Goal: Task Accomplishment & Management: Manage account settings

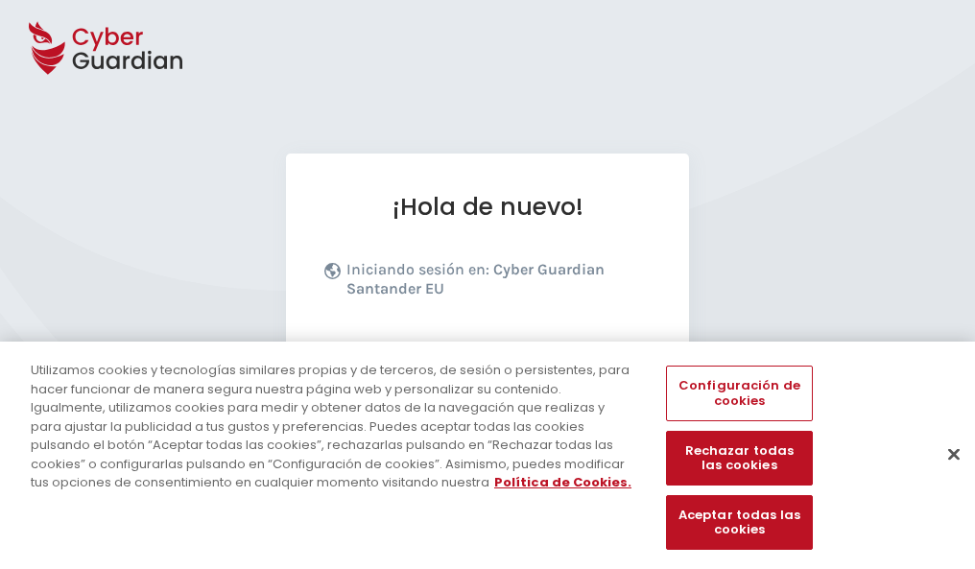
scroll to position [235, 0]
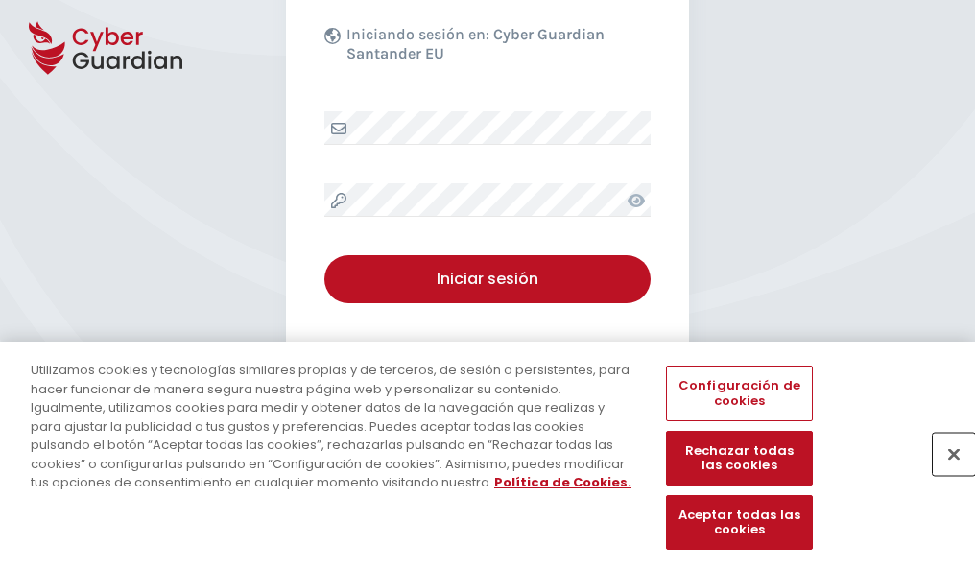
click at [945, 474] on button "Cerrar" at bounding box center [954, 454] width 42 height 42
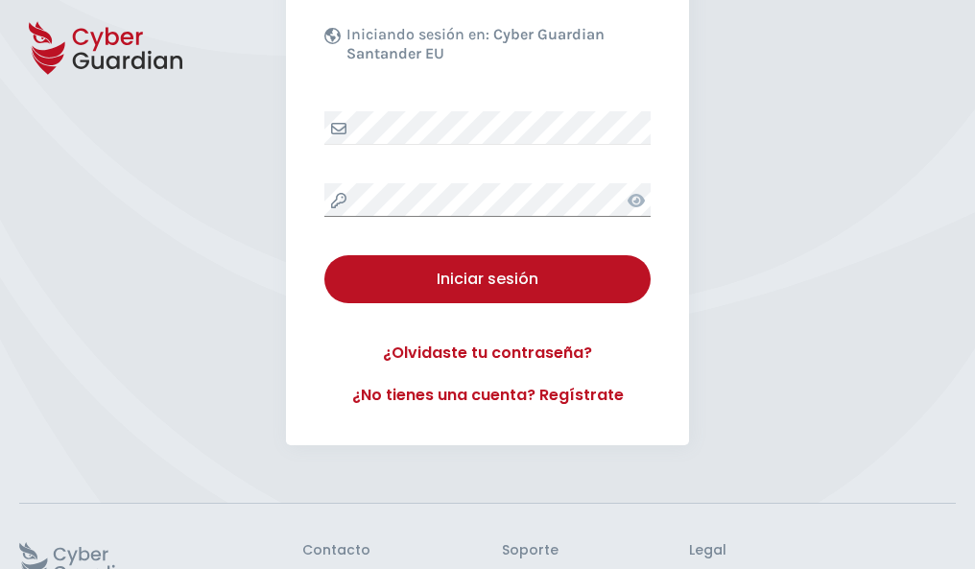
scroll to position [373, 0]
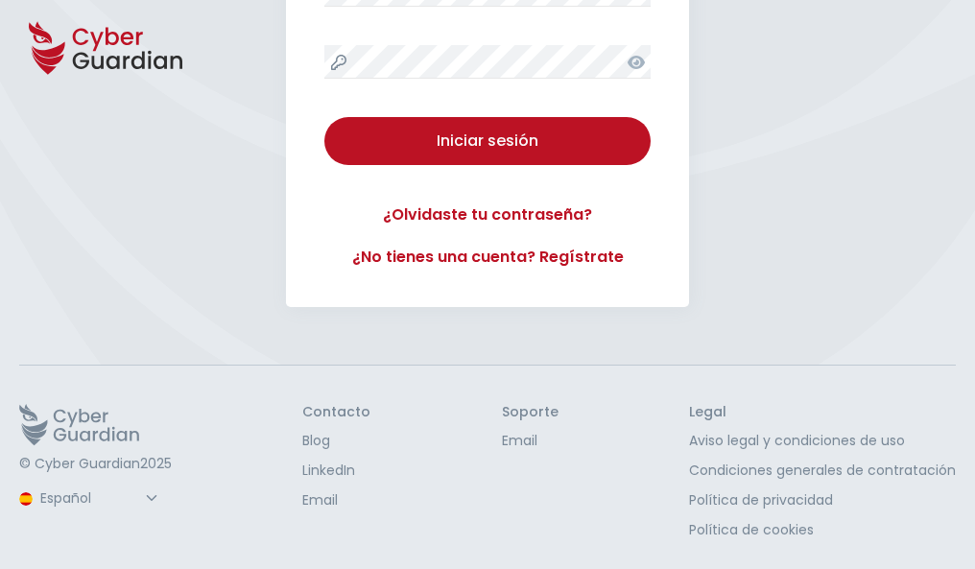
click at [324, 117] on button "Iniciar sesión" at bounding box center [487, 141] width 326 height 48
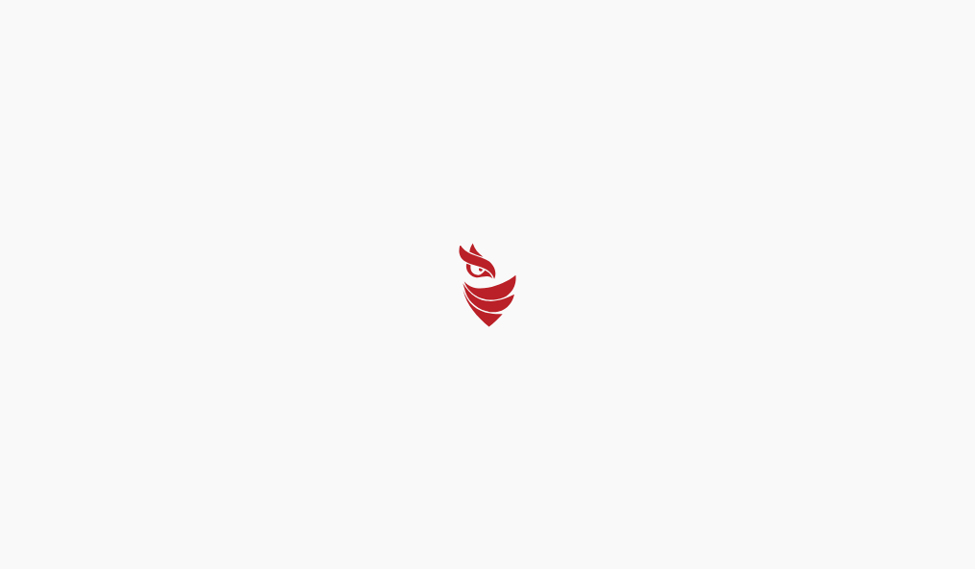
scroll to position [0, 0]
select select "English"
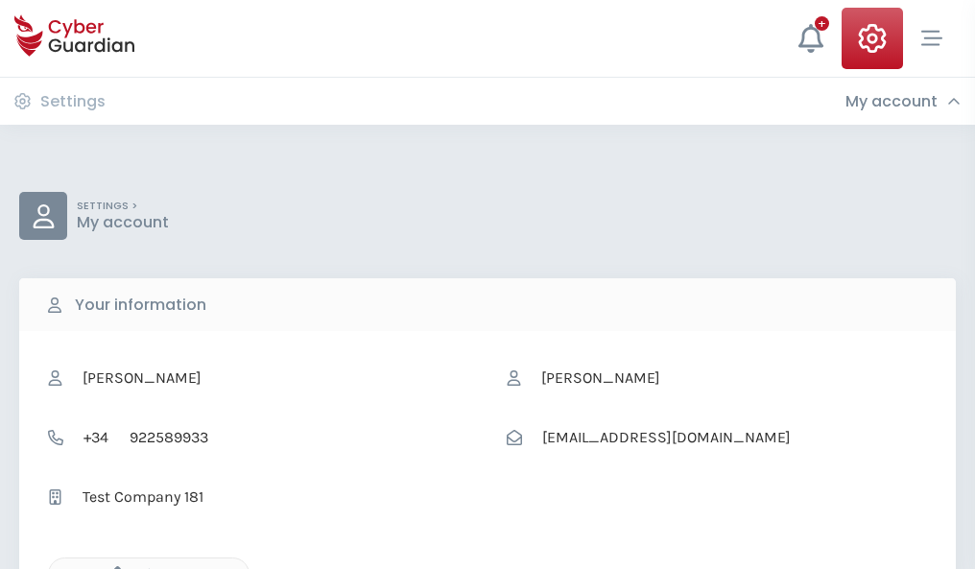
click at [112, 567] on icon "button" at bounding box center [113, 574] width 16 height 16
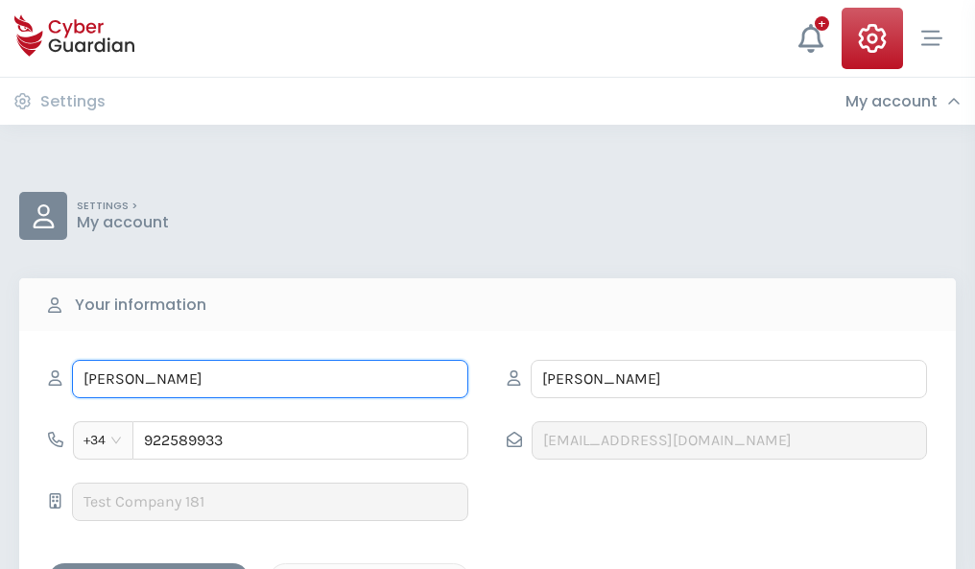
click at [270, 379] on input "[PERSON_NAME]" at bounding box center [270, 379] width 396 height 38
type input "F"
type input "Narcisa"
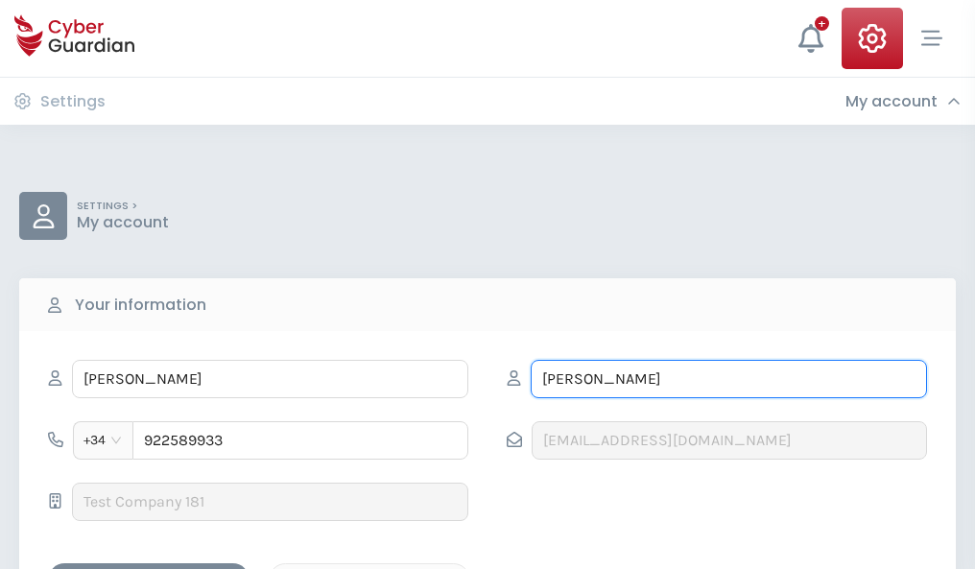
click at [729, 379] on input "DOMINGO" at bounding box center [729, 379] width 396 height 38
type input "D"
type input "Moliner"
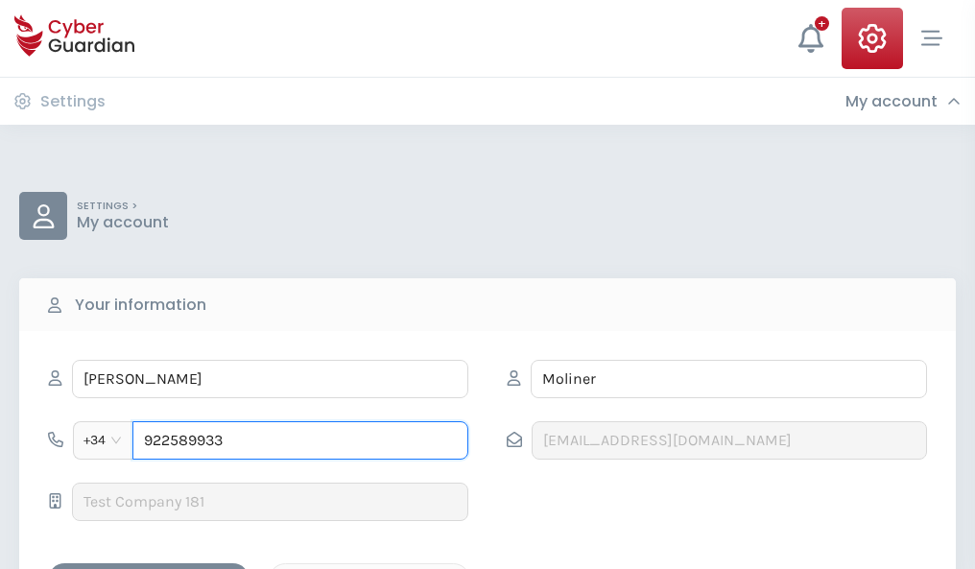
click at [300, 441] on input "922589933" at bounding box center [300, 440] width 336 height 38
type input "9"
type input "812600468"
click at [149, 568] on div "Save changes" at bounding box center [148, 580] width 173 height 24
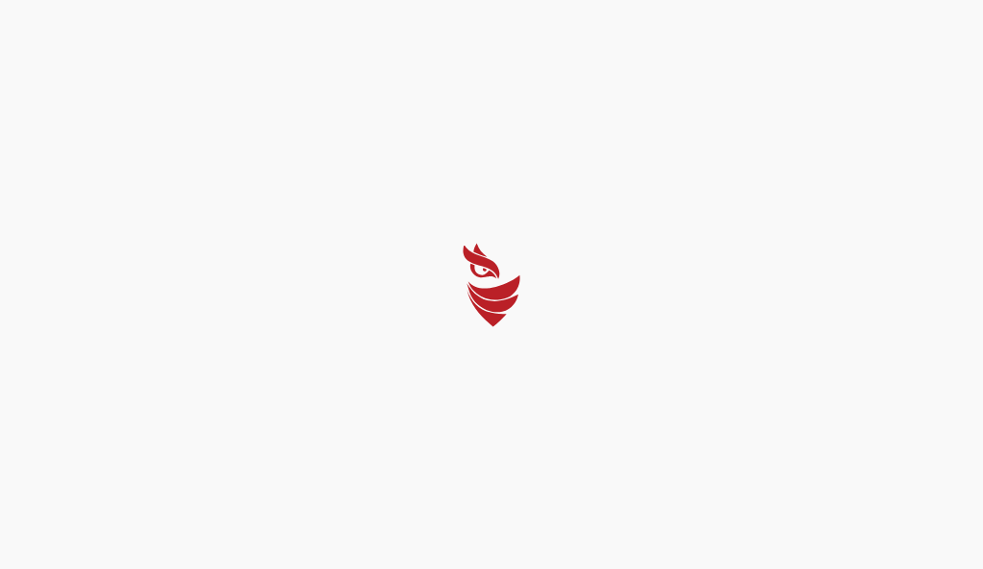
select select "English"
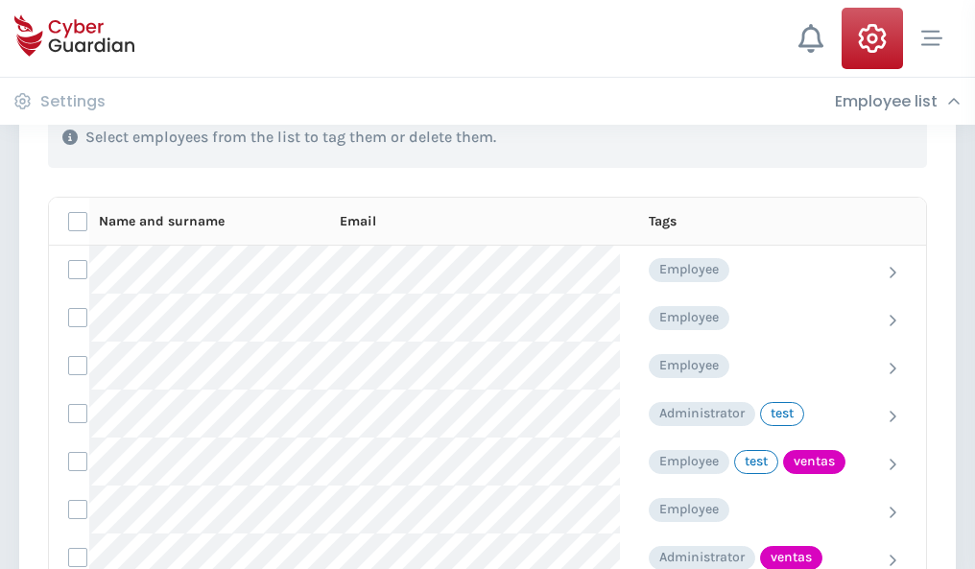
scroll to position [870, 0]
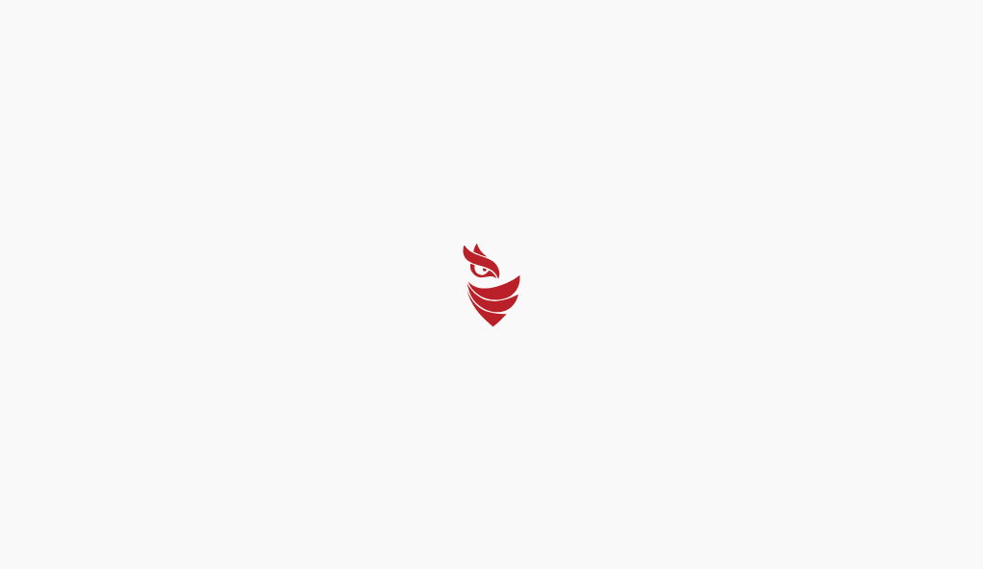
select select "English"
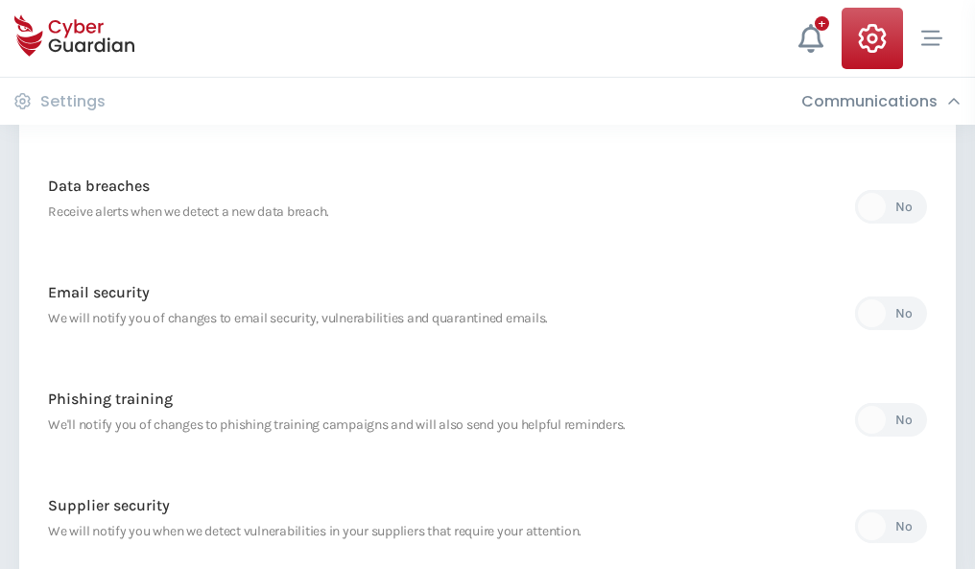
scroll to position [1011, 0]
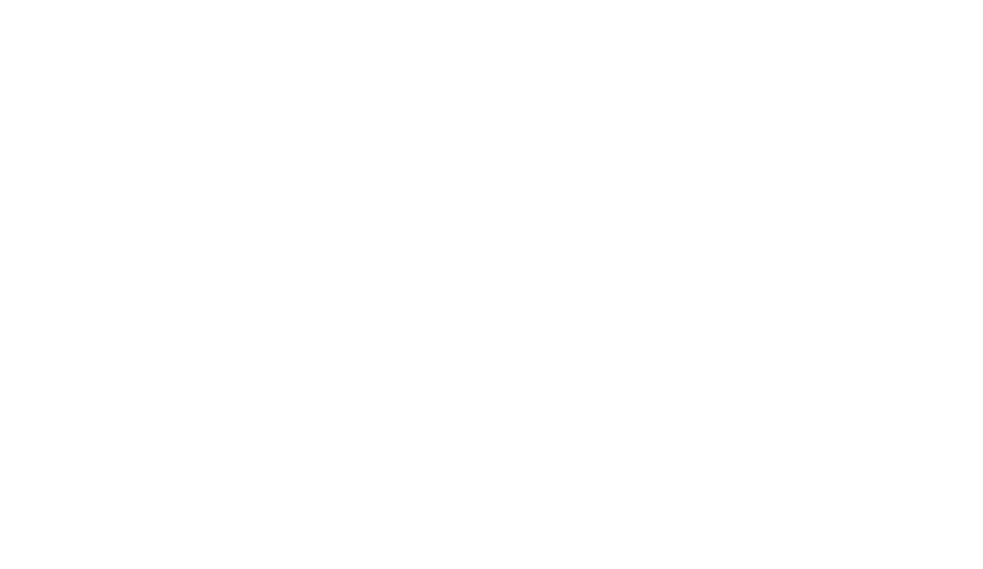
select select "English"
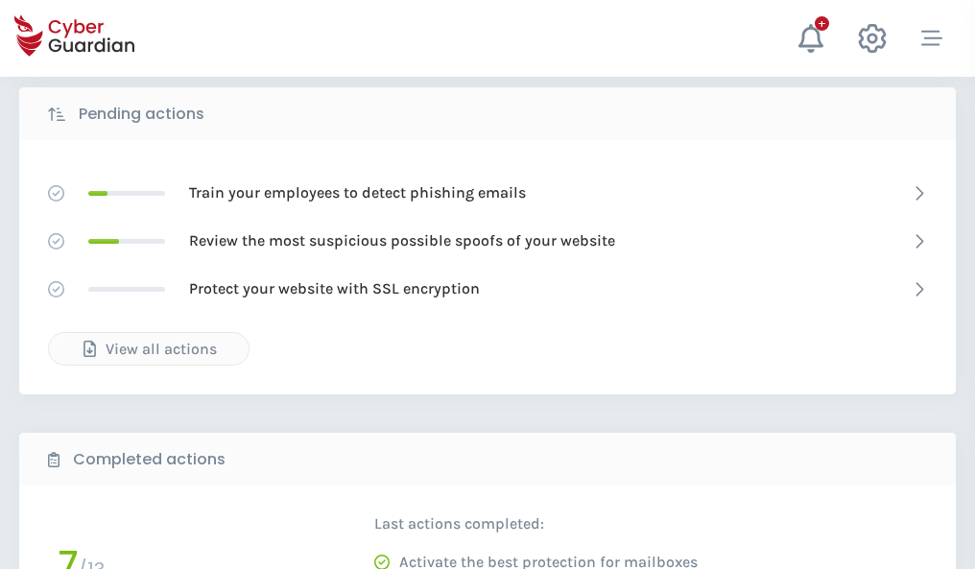
scroll to position [1063, 0]
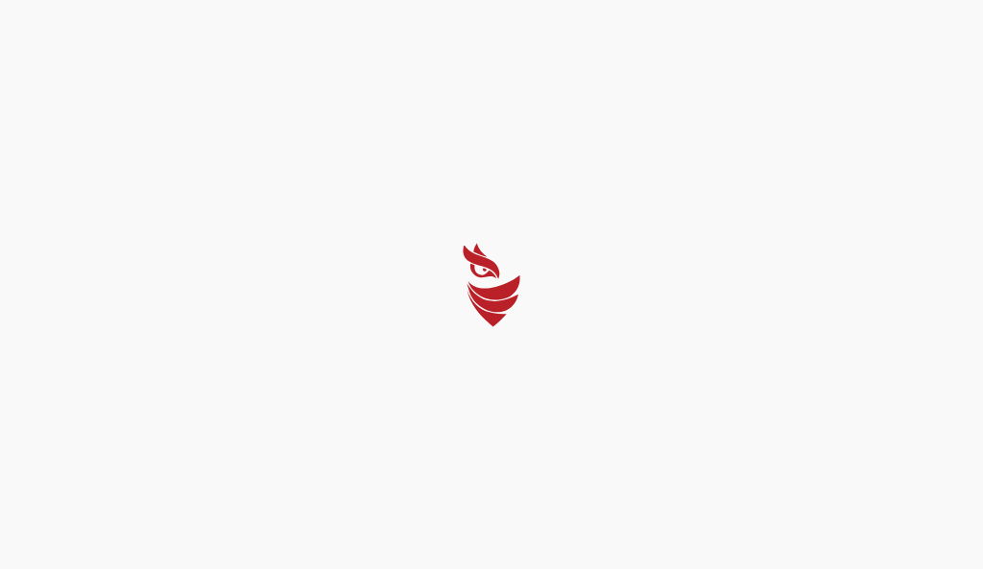
select select "English"
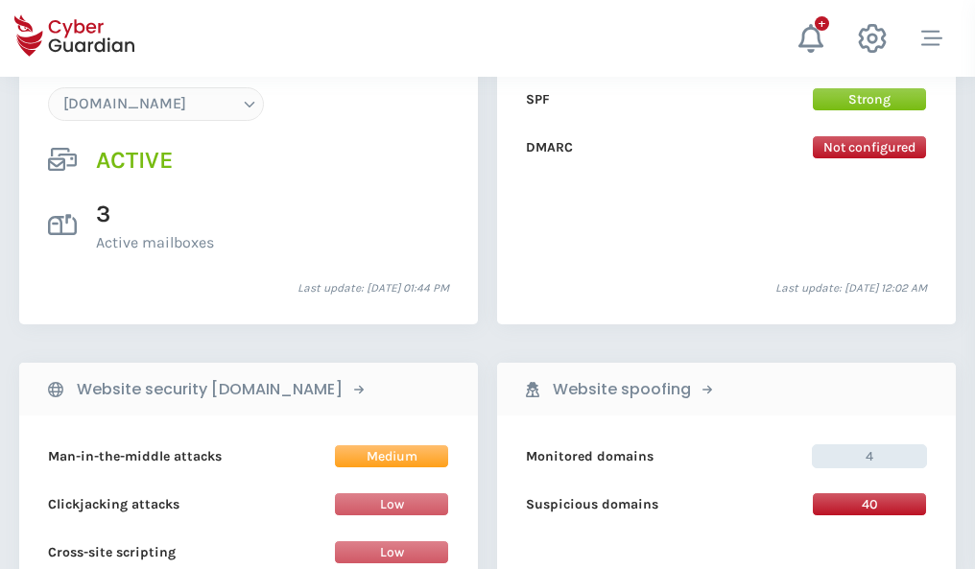
scroll to position [2045, 0]
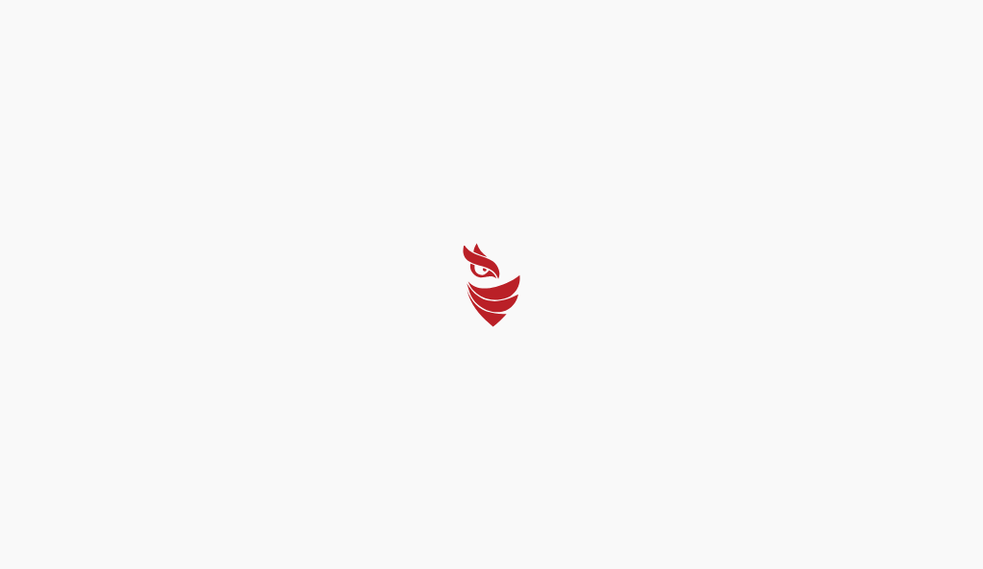
select select "English"
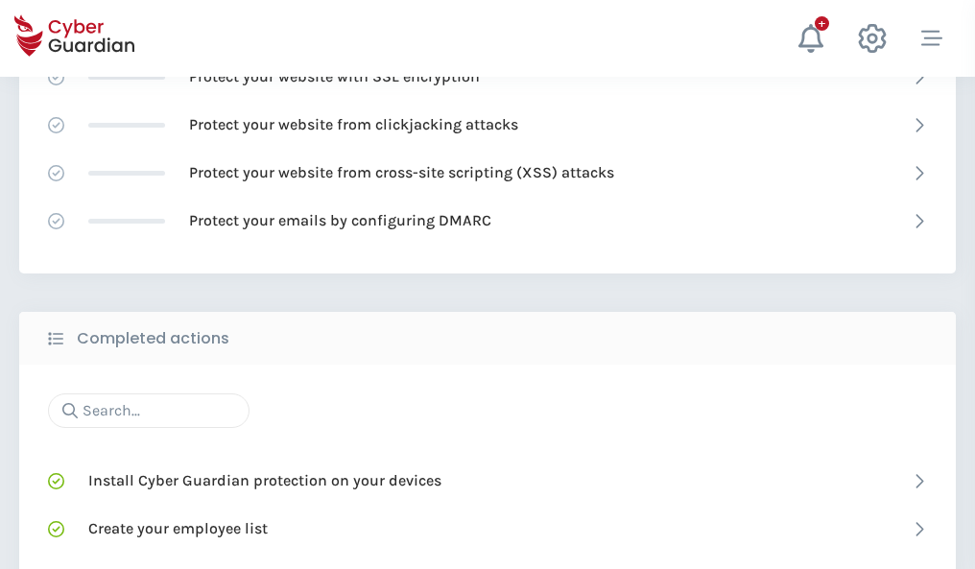
scroll to position [1279, 0]
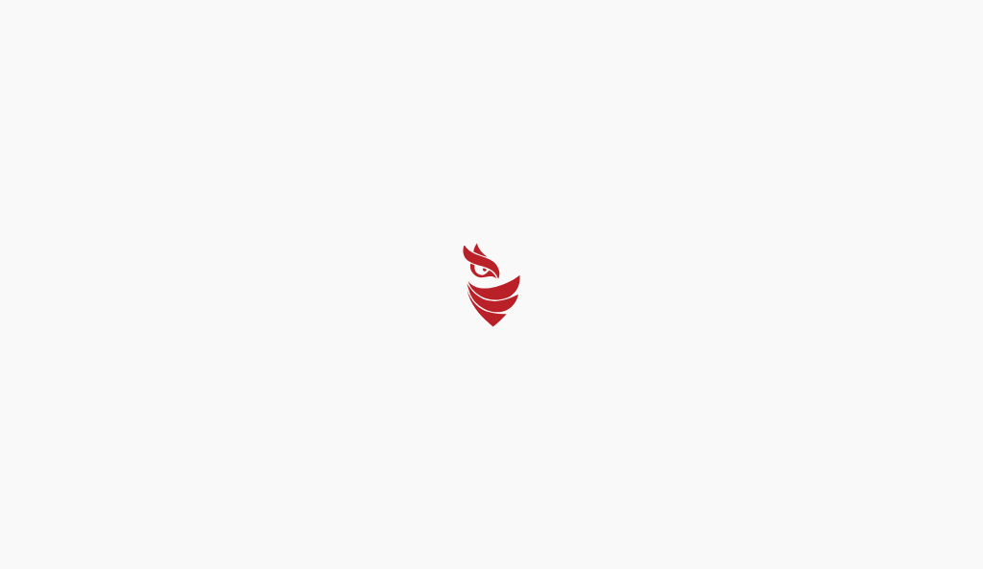
select select "English"
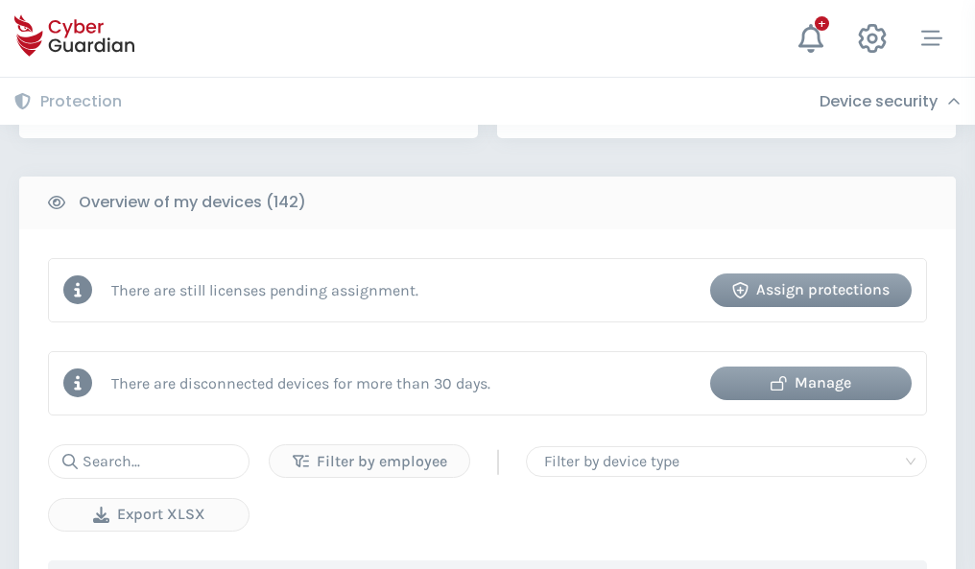
scroll to position [1861, 0]
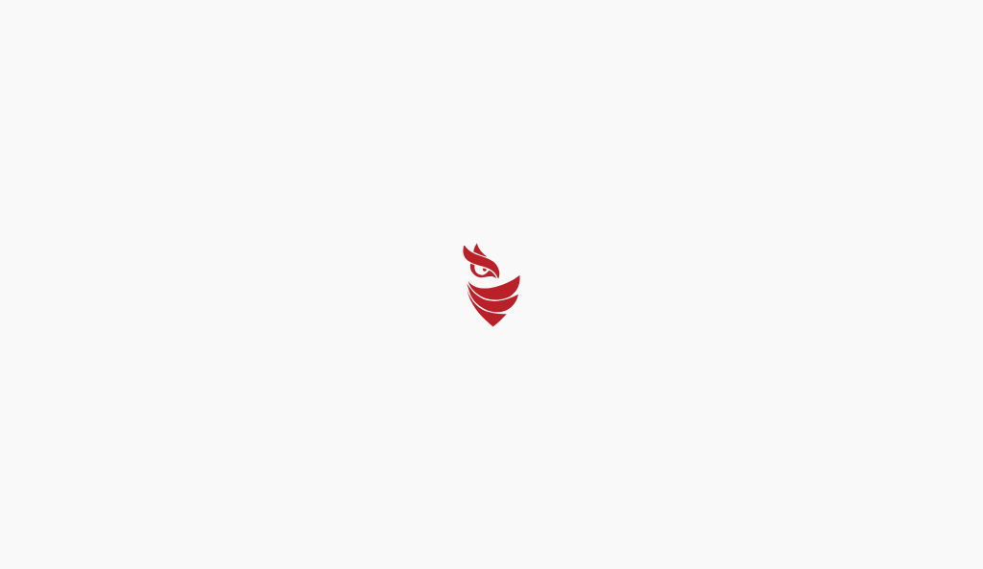
select select "English"
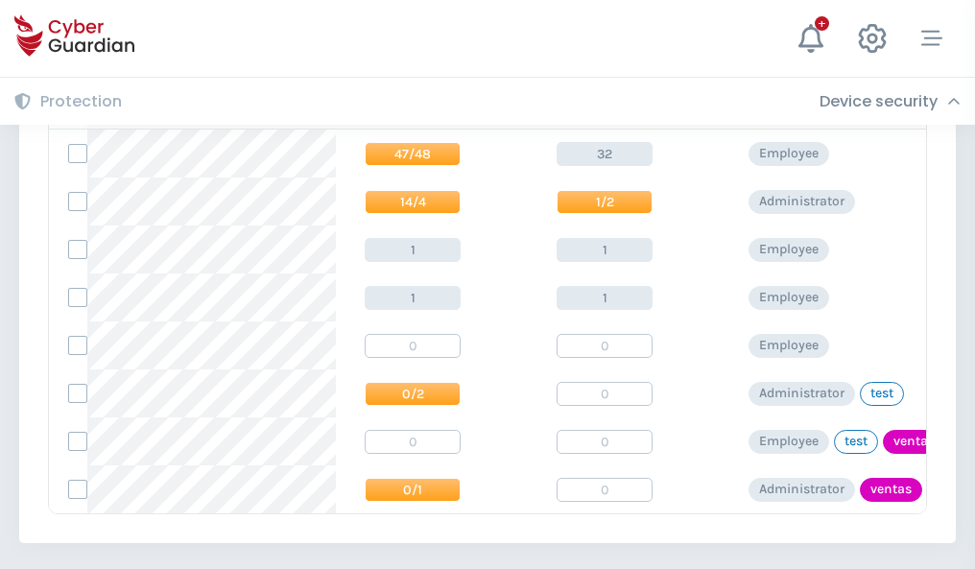
scroll to position [891, 0]
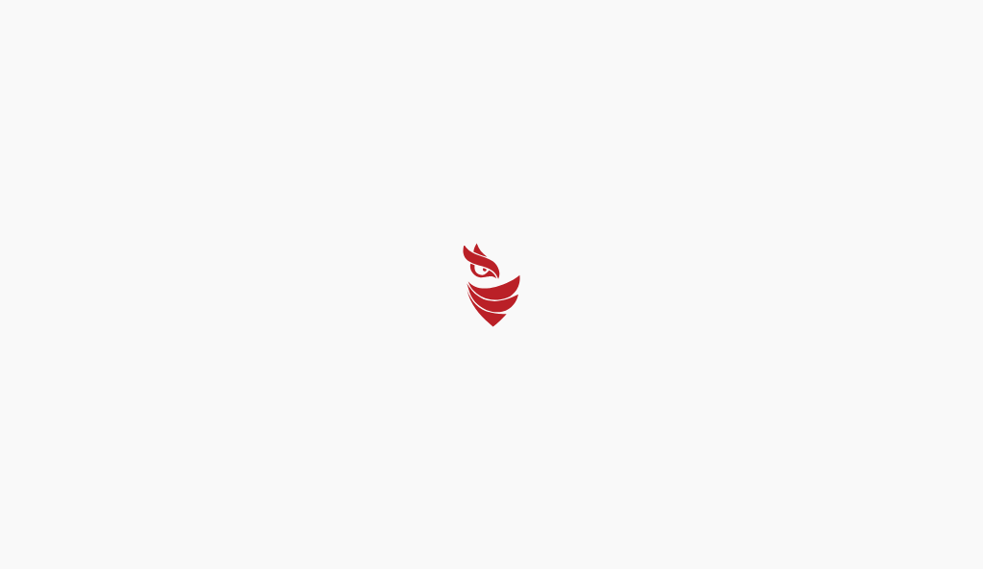
select select "English"
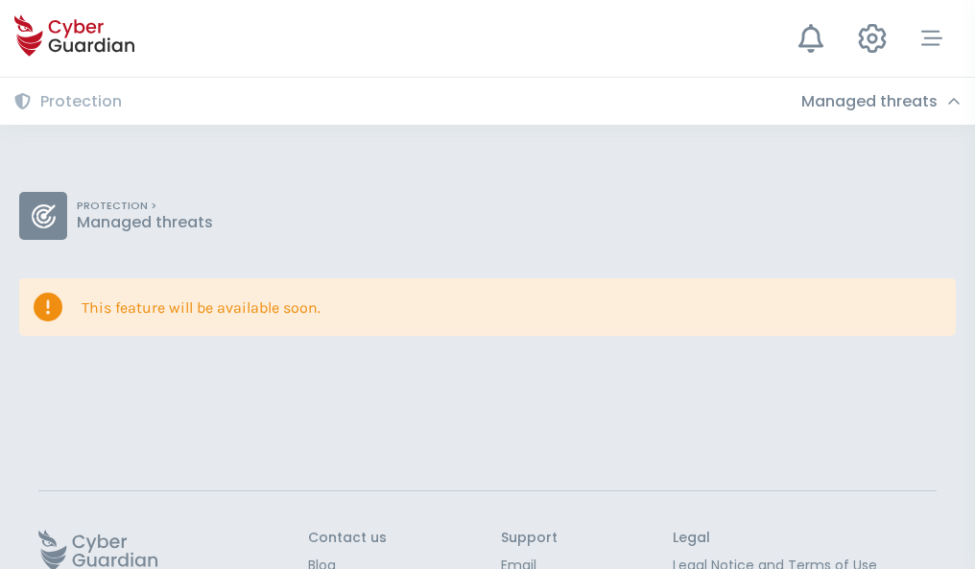
scroll to position [125, 0]
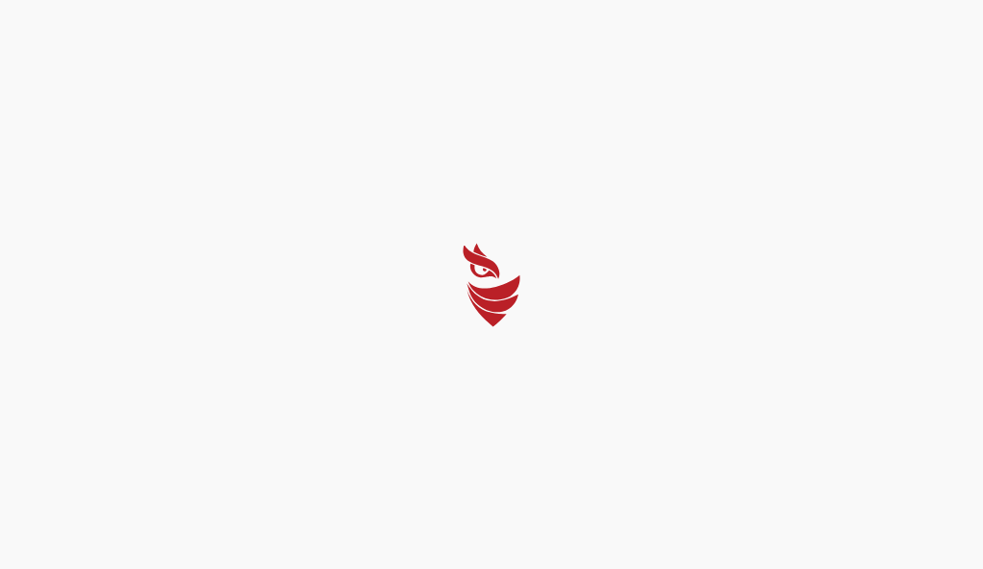
select select "English"
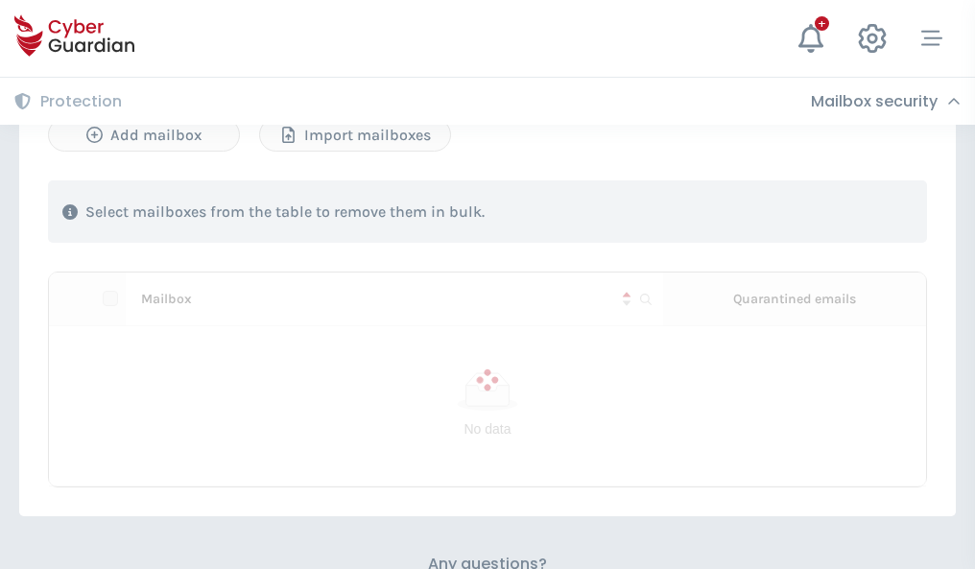
scroll to position [822, 0]
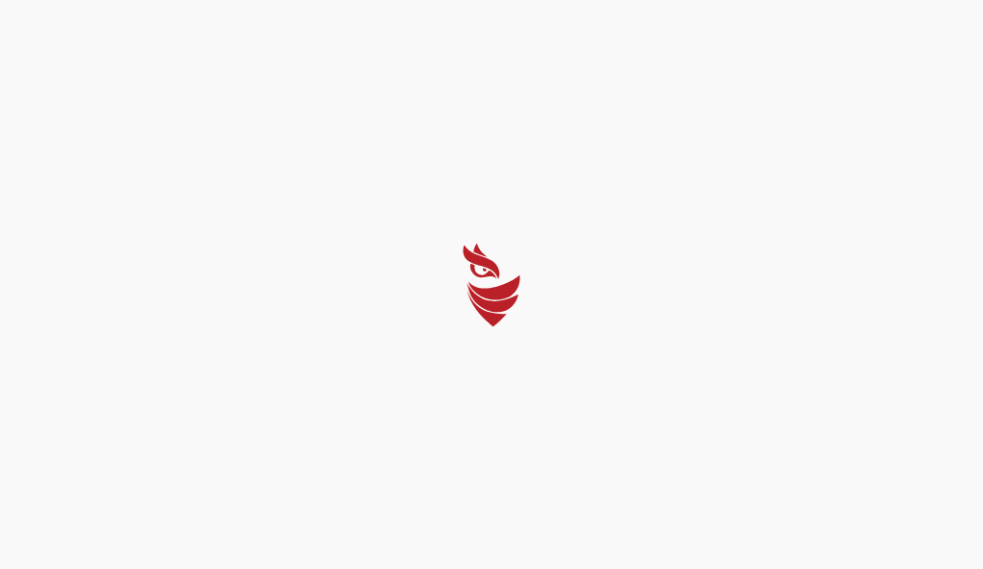
select select "English"
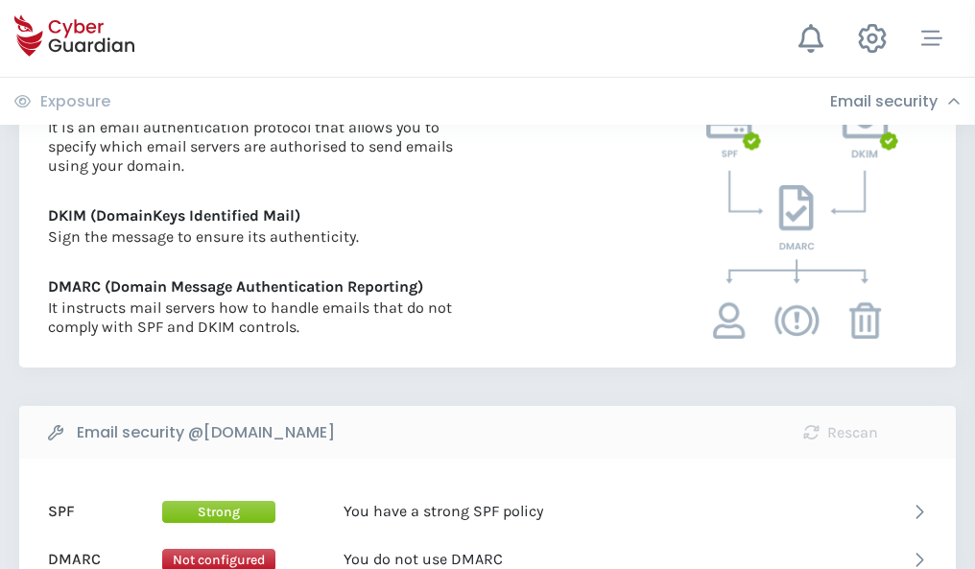
scroll to position [1036, 0]
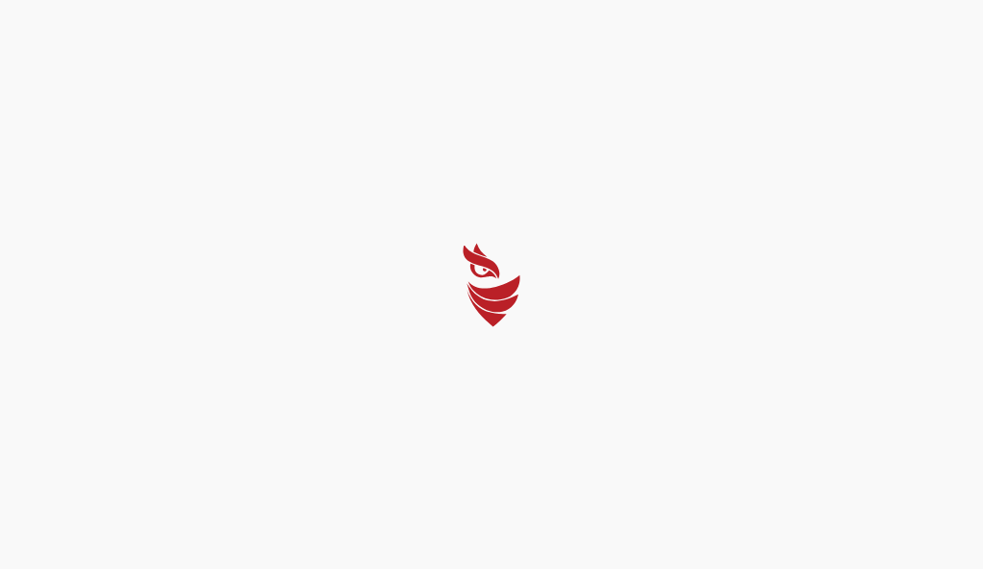
select select "English"
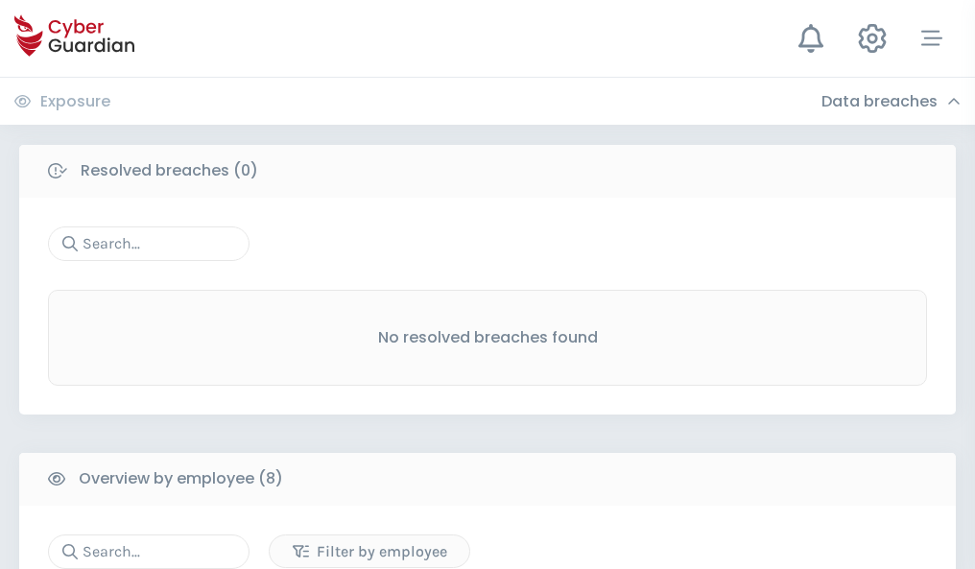
scroll to position [1636, 0]
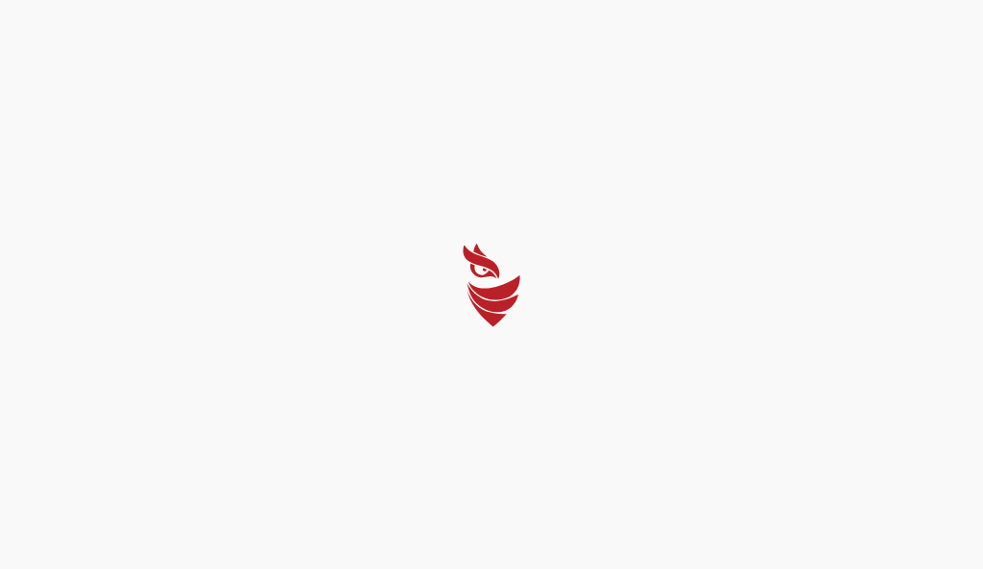
select select "English"
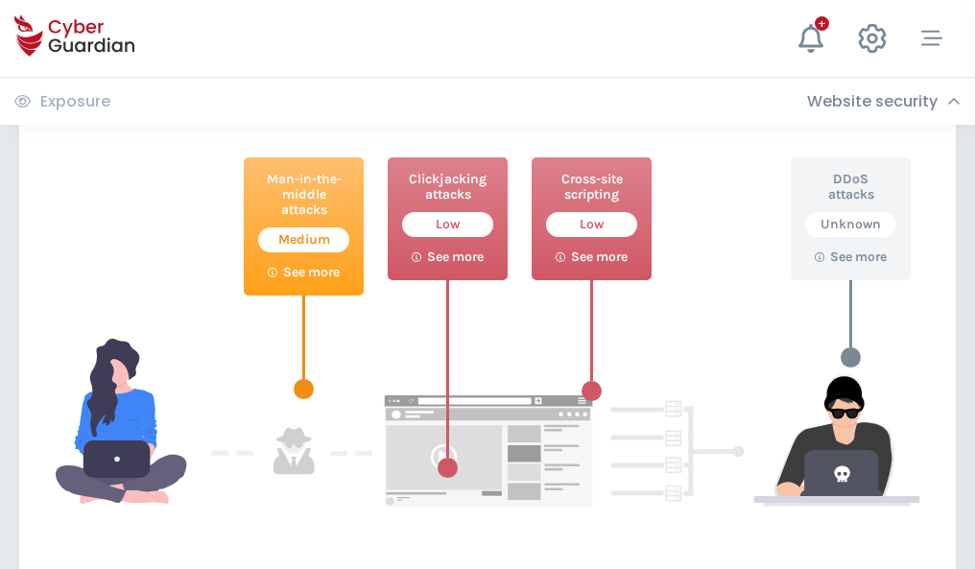
scroll to position [1045, 0]
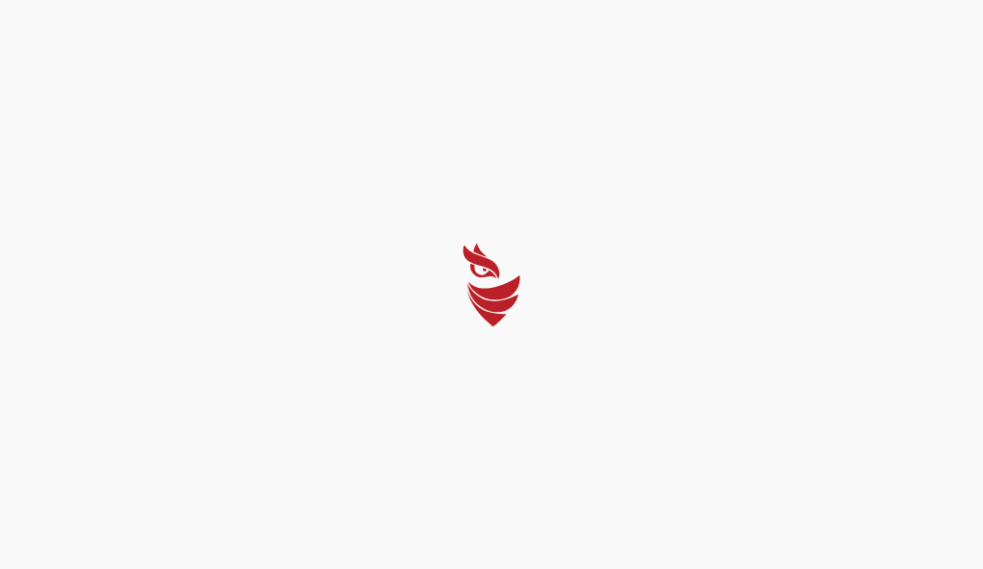
select select "English"
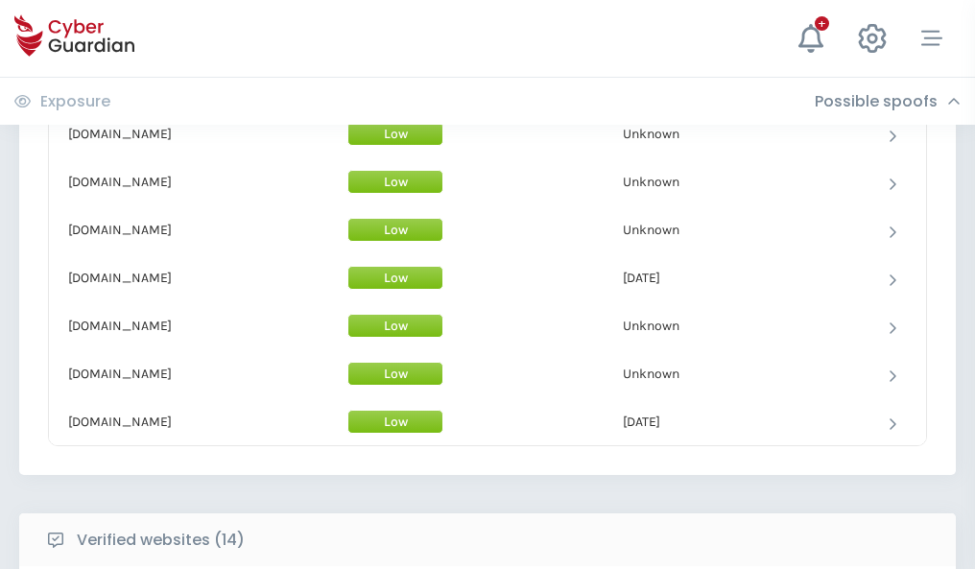
scroll to position [1872, 0]
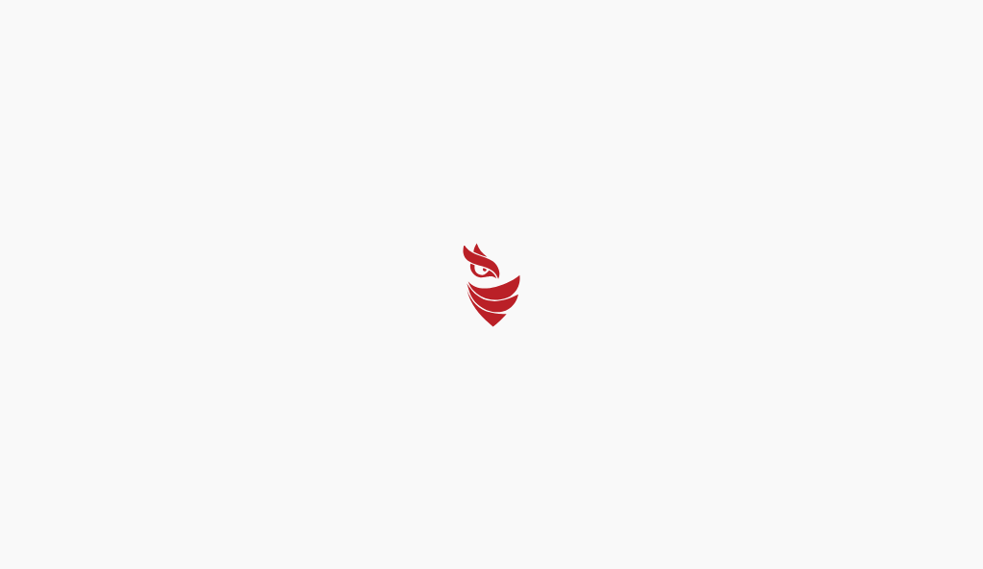
select select "English"
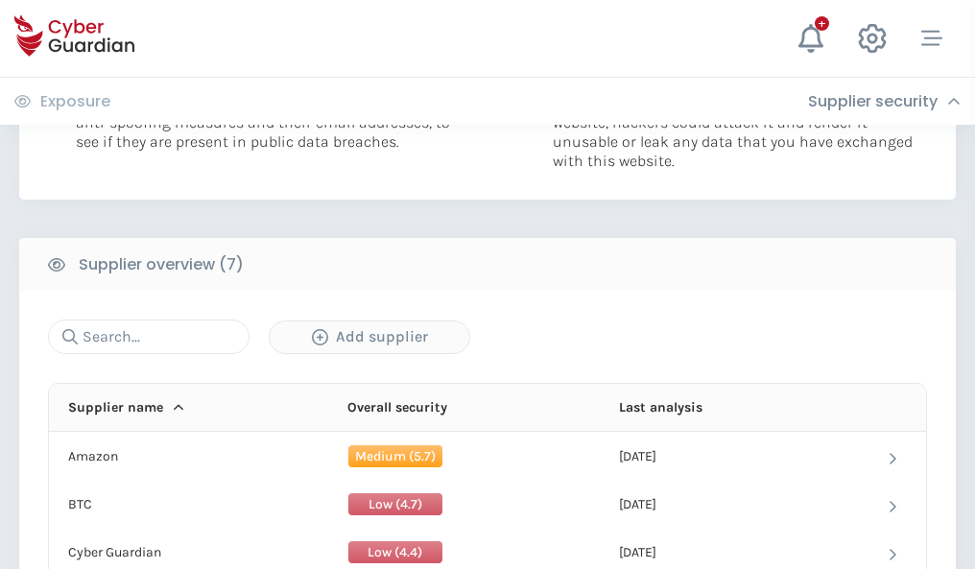
scroll to position [1243, 0]
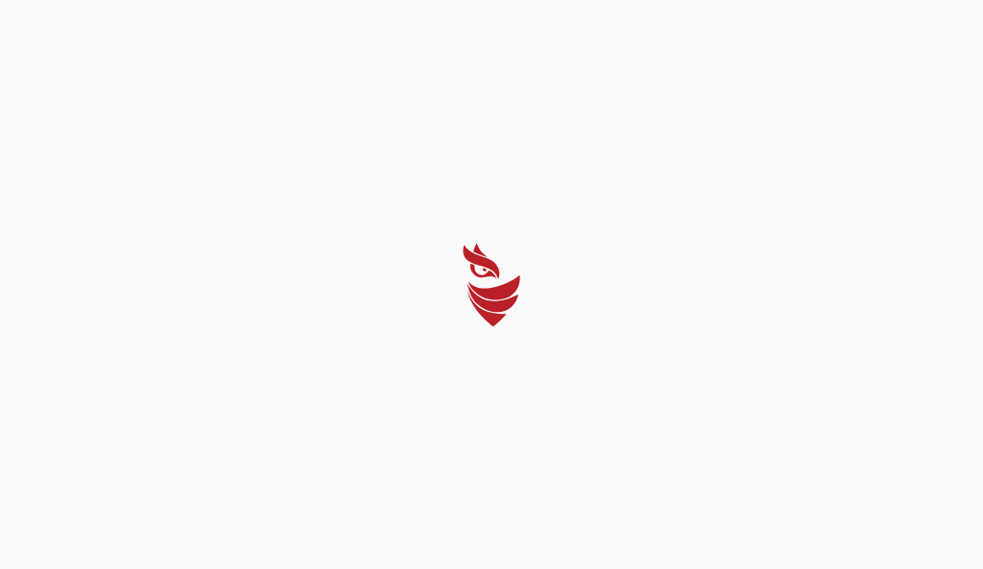
select select "English"
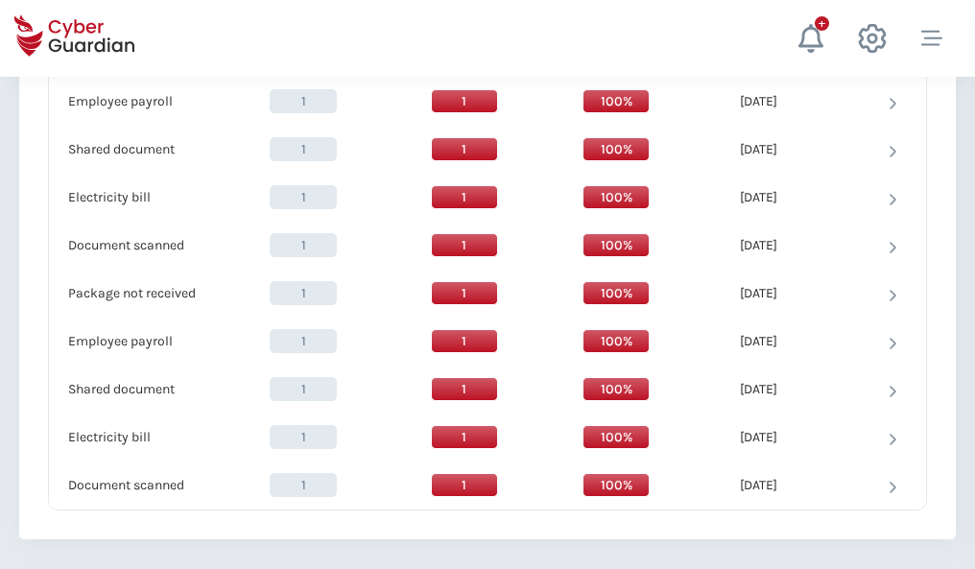
scroll to position [1967, 0]
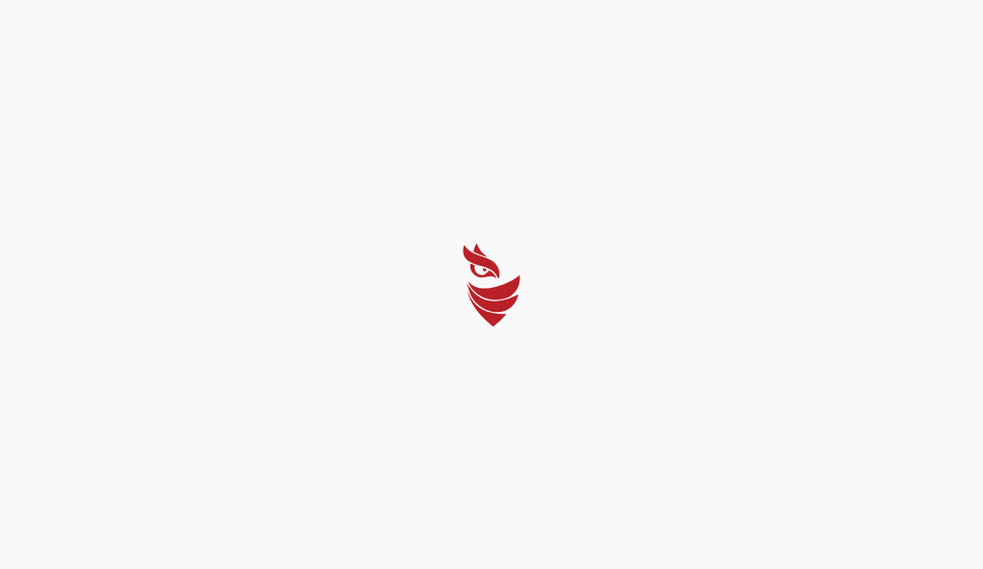
select select "English"
